Goal: Find contact information: Find contact information

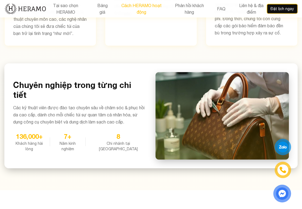
scroll to position [382, 0]
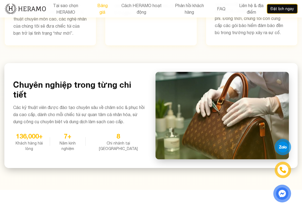
click at [105, 10] on button "Bảng giá" at bounding box center [102, 9] width 17 height 14
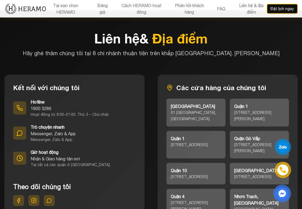
scroll to position [2470, 0]
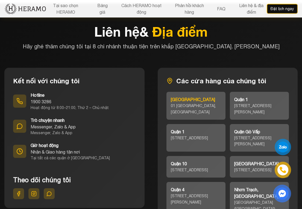
click at [193, 103] on div "01 [GEOGRAPHIC_DATA], [GEOGRAPHIC_DATA]" at bounding box center [196, 109] width 50 height 13
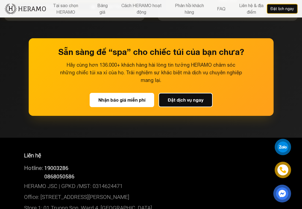
scroll to position [2784, 0]
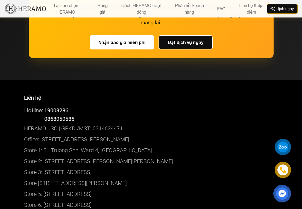
click at [286, 147] on div at bounding box center [283, 147] width 12 height 12
drag, startPoint x: 77, startPoint y: 85, endPoint x: 46, endPoint y: 86, distance: 30.7
click at [46, 115] on div "Hotline: 0868050586" at bounding box center [151, 119] width 254 height 8
copy span "0868050586"
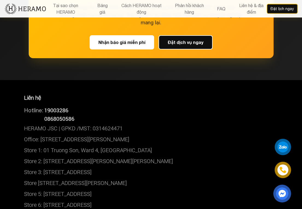
scroll to position [382, 0]
